Goal: Check status: Check status

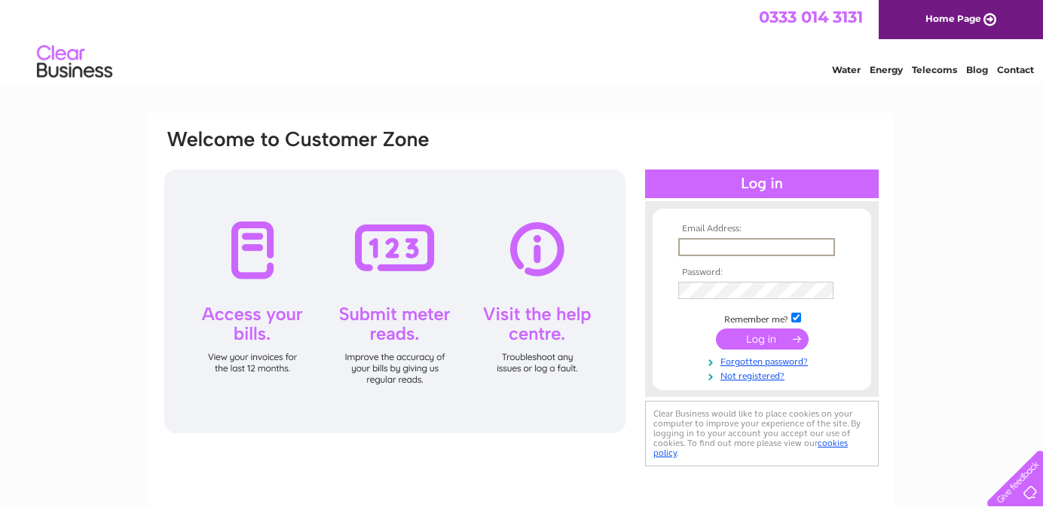
type input "conormccarry1@aol.com"
click at [762, 338] on input "submit" at bounding box center [762, 339] width 93 height 21
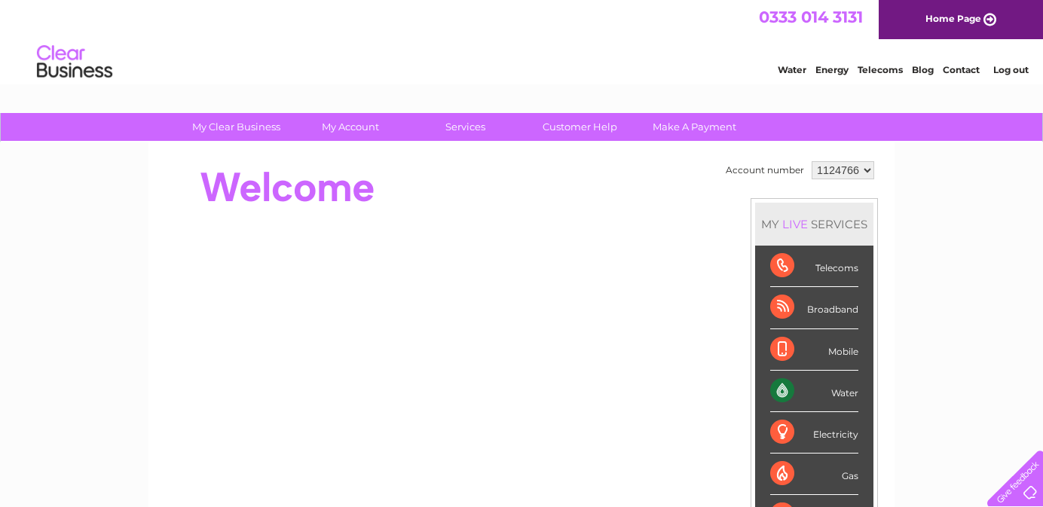
scroll to position [4, 0]
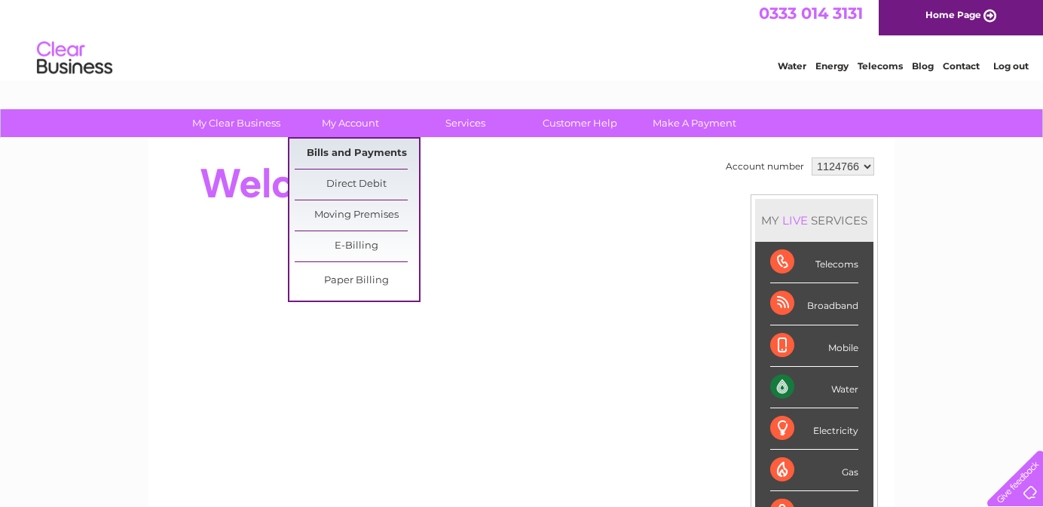
click at [346, 153] on link "Bills and Payments" at bounding box center [357, 154] width 124 height 30
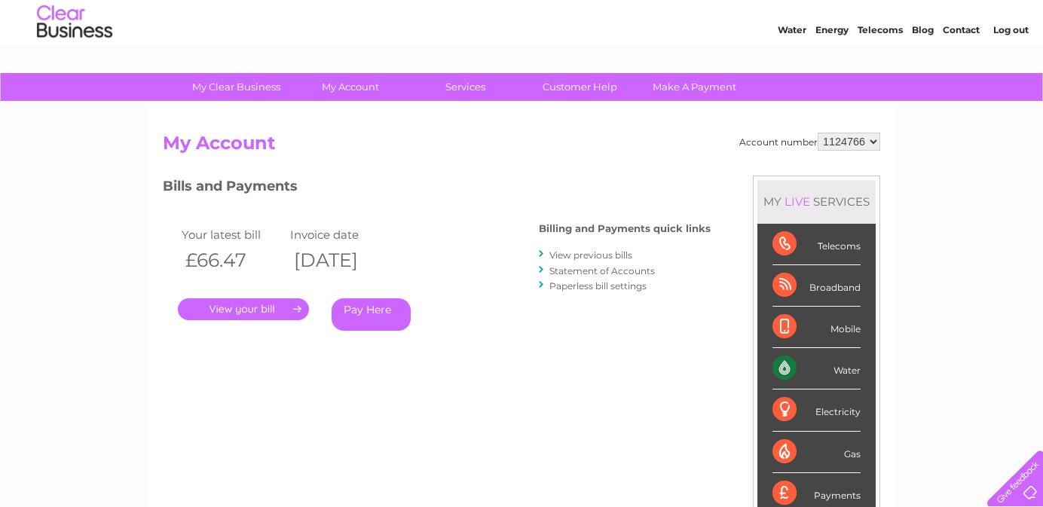
scroll to position [43, 0]
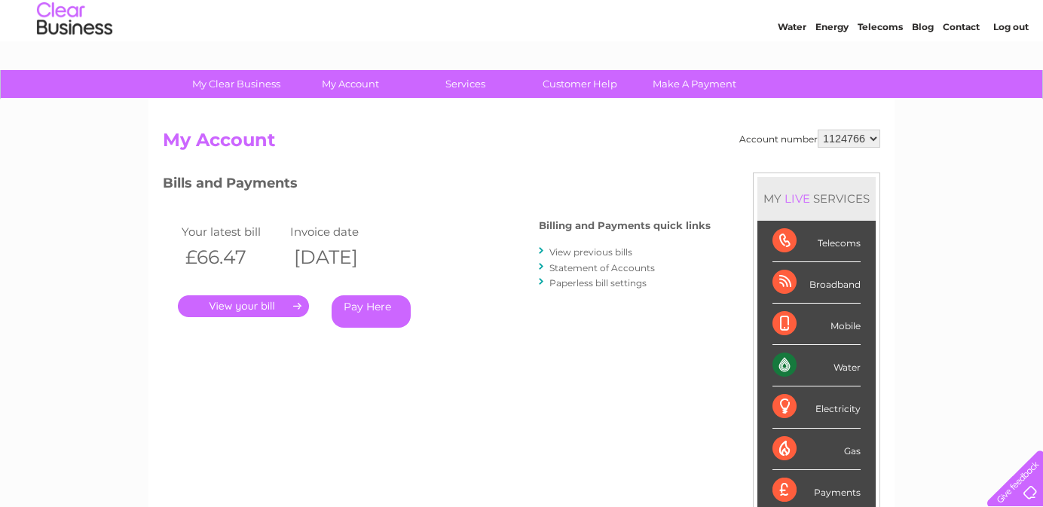
click at [598, 269] on link "Statement of Accounts" at bounding box center [603, 267] width 106 height 11
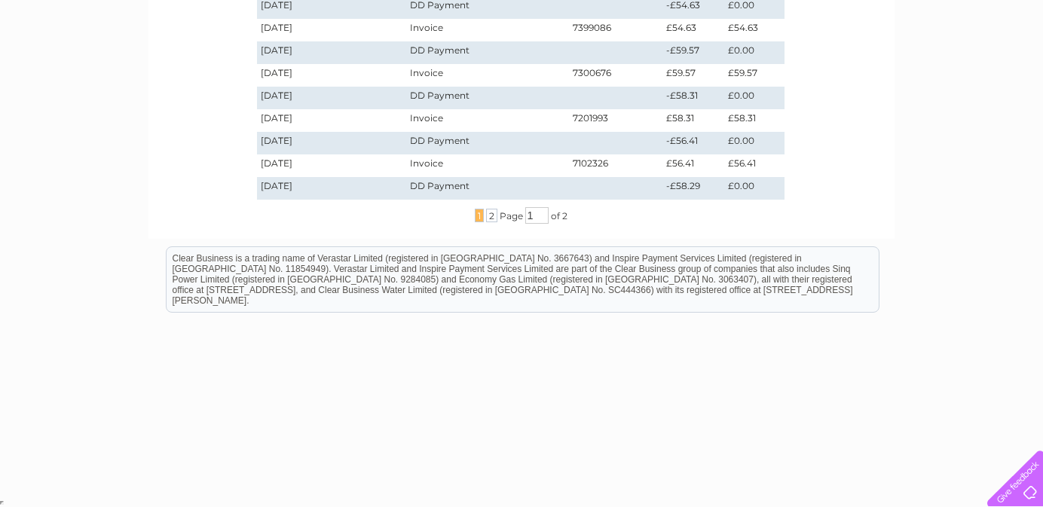
scroll to position [528, 0]
drag, startPoint x: 544, startPoint y: 216, endPoint x: 525, endPoint y: 208, distance: 19.6
click at [531, 213] on input "1" at bounding box center [536, 215] width 23 height 17
type input "2"
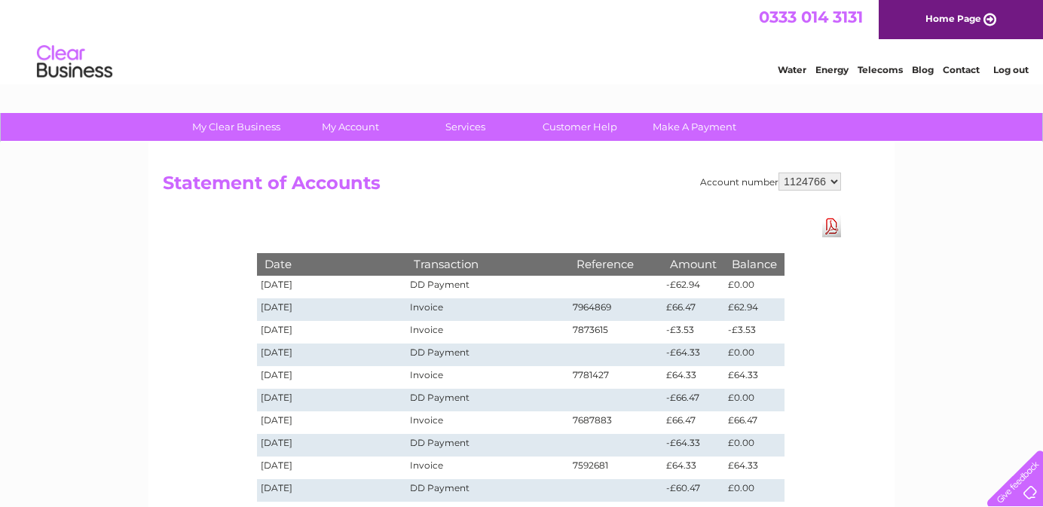
scroll to position [0, 0]
